Goal: Task Accomplishment & Management: Use online tool/utility

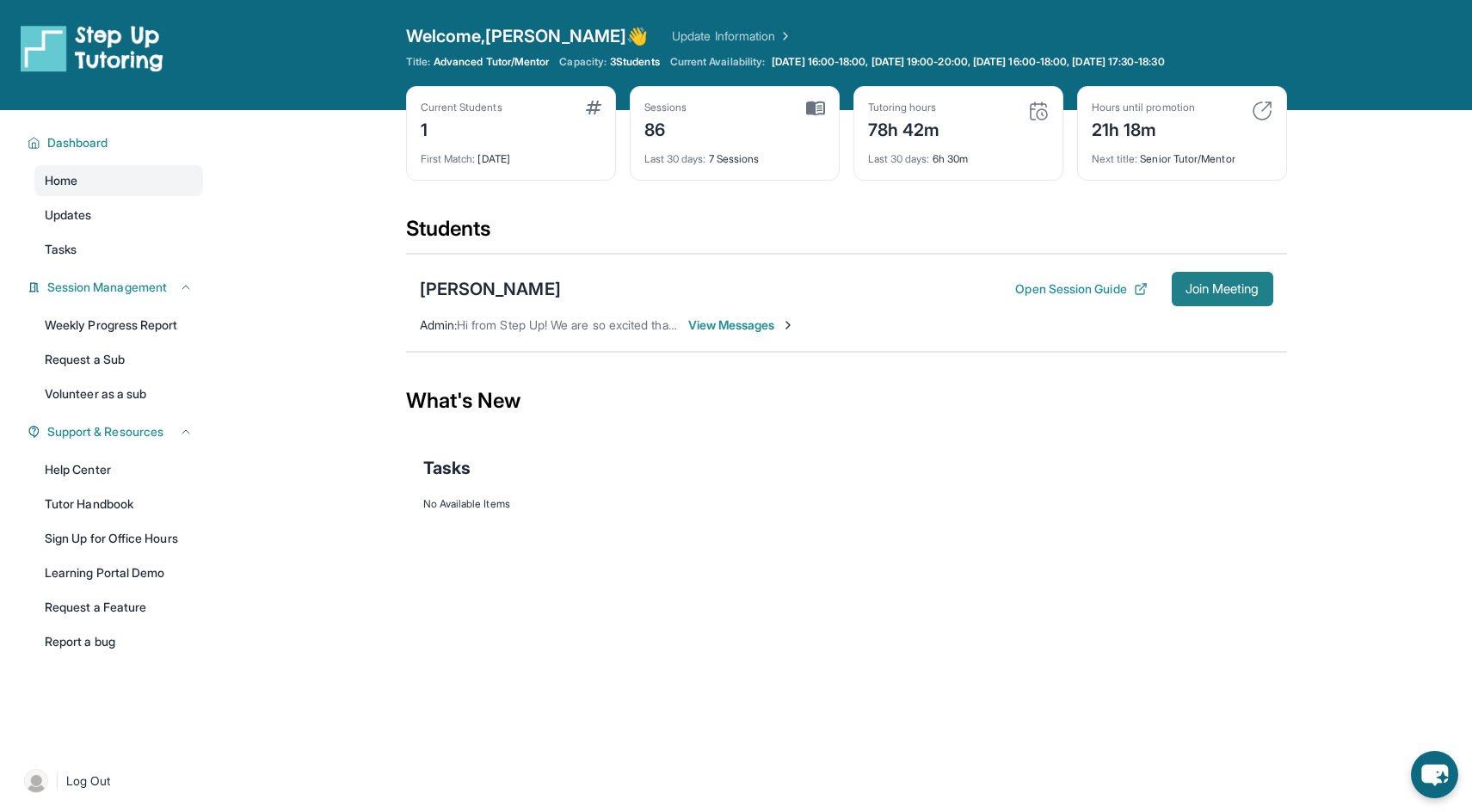
click at [1200, 284] on span "Join Meeting" at bounding box center [1222, 289] width 74 height 10
click at [1073, 290] on button "Open Session Guide" at bounding box center [1081, 289] width 132 height 17
